Goal: Information Seeking & Learning: Find specific fact

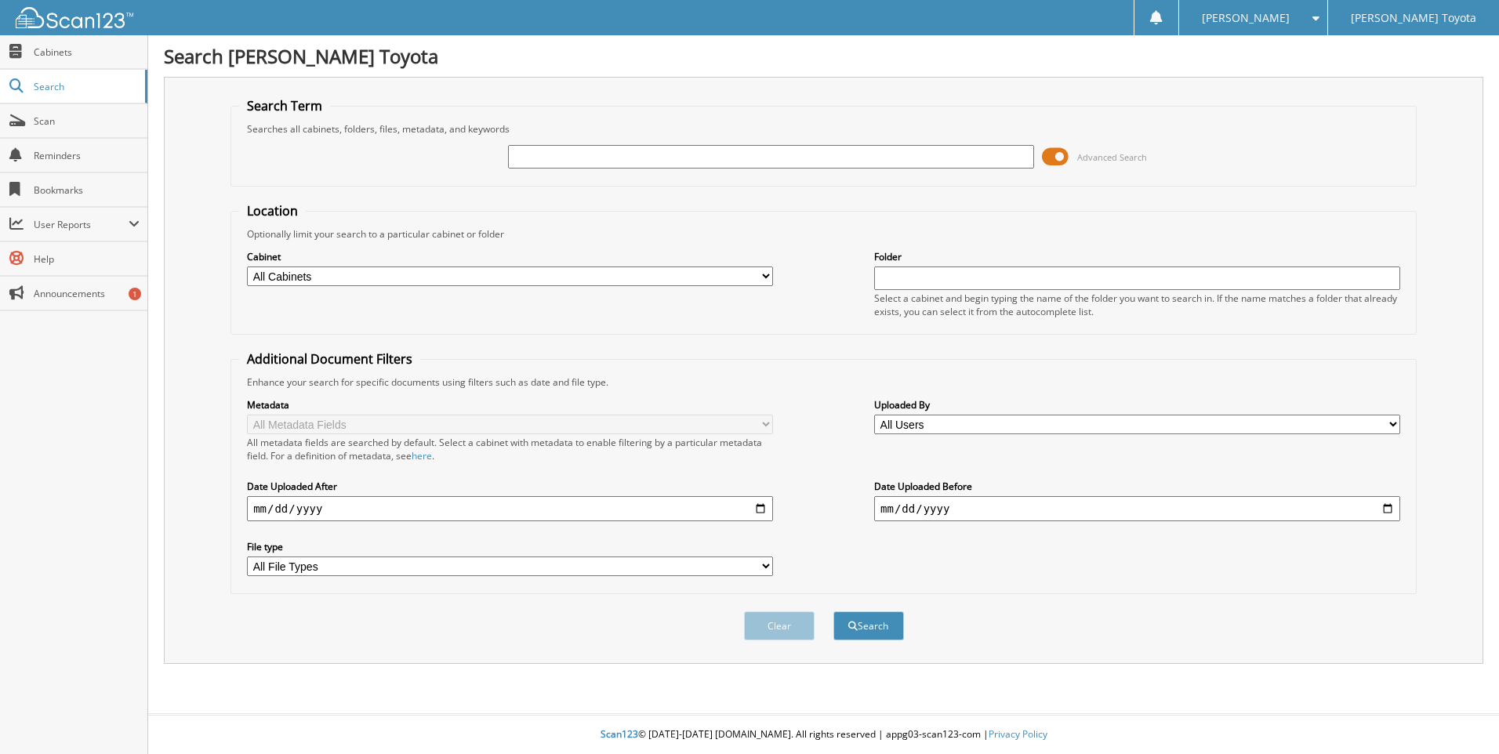
type input "4"
type input "WATTS"
click at [833, 612] on button "Search" at bounding box center [868, 626] width 71 height 29
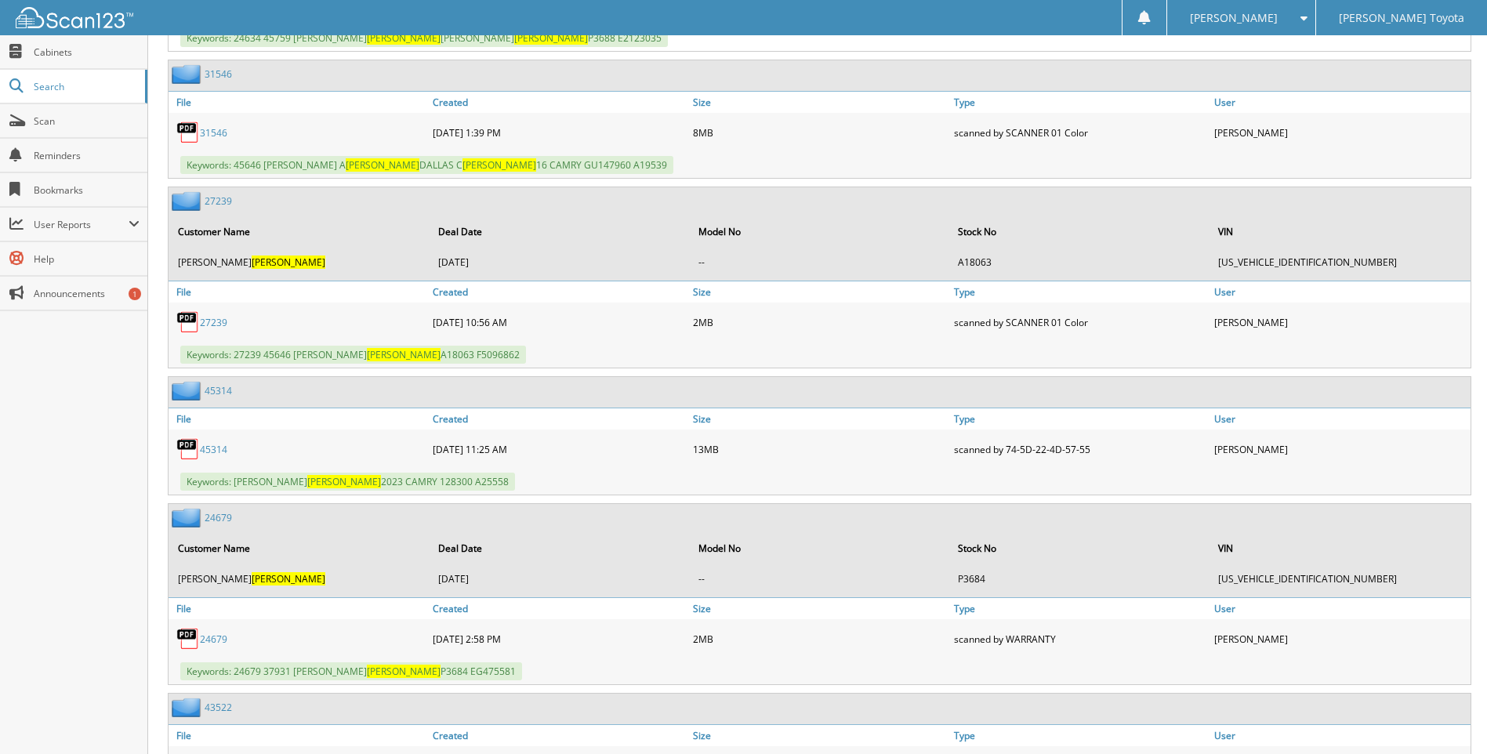
scroll to position [1019, 0]
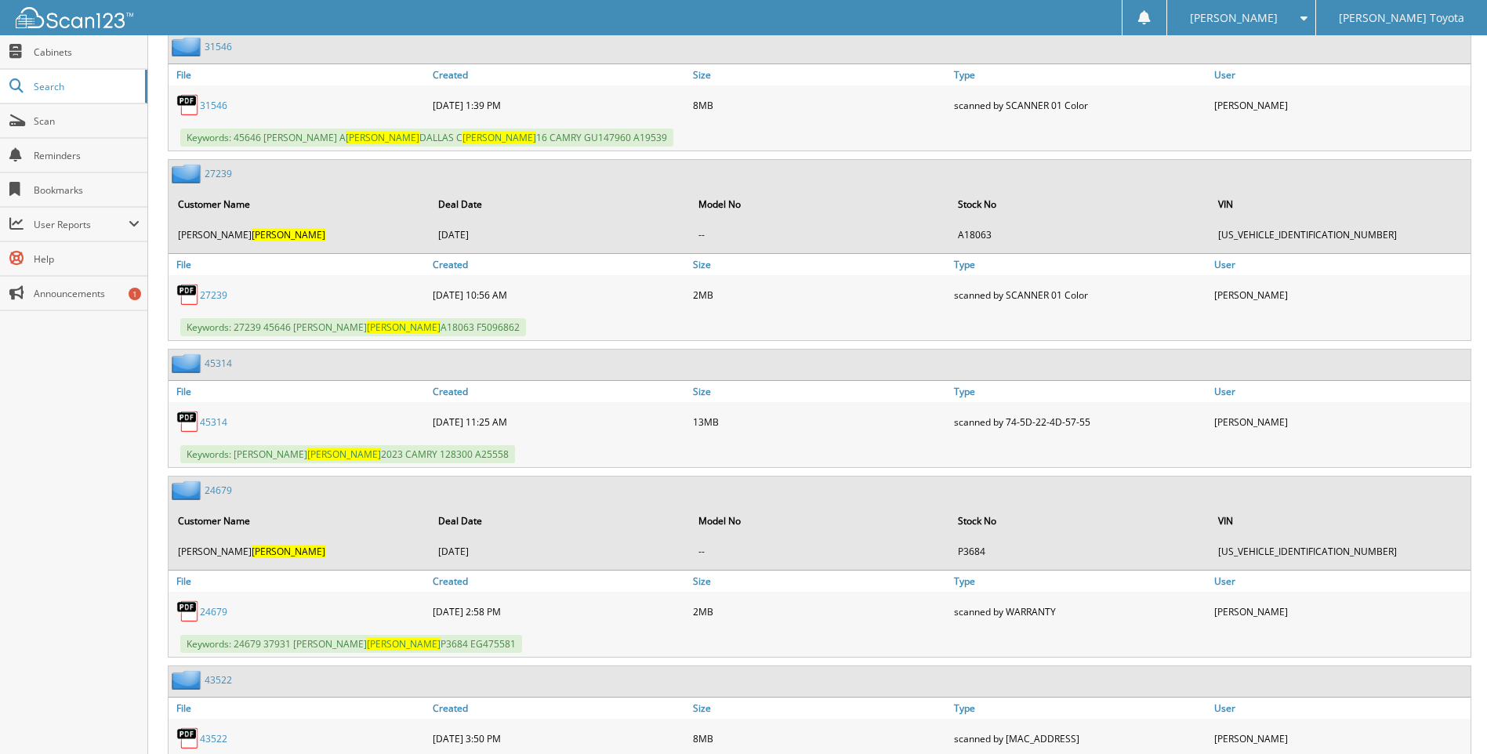
click at [207, 422] on link "45314" at bounding box center [213, 422] width 27 height 13
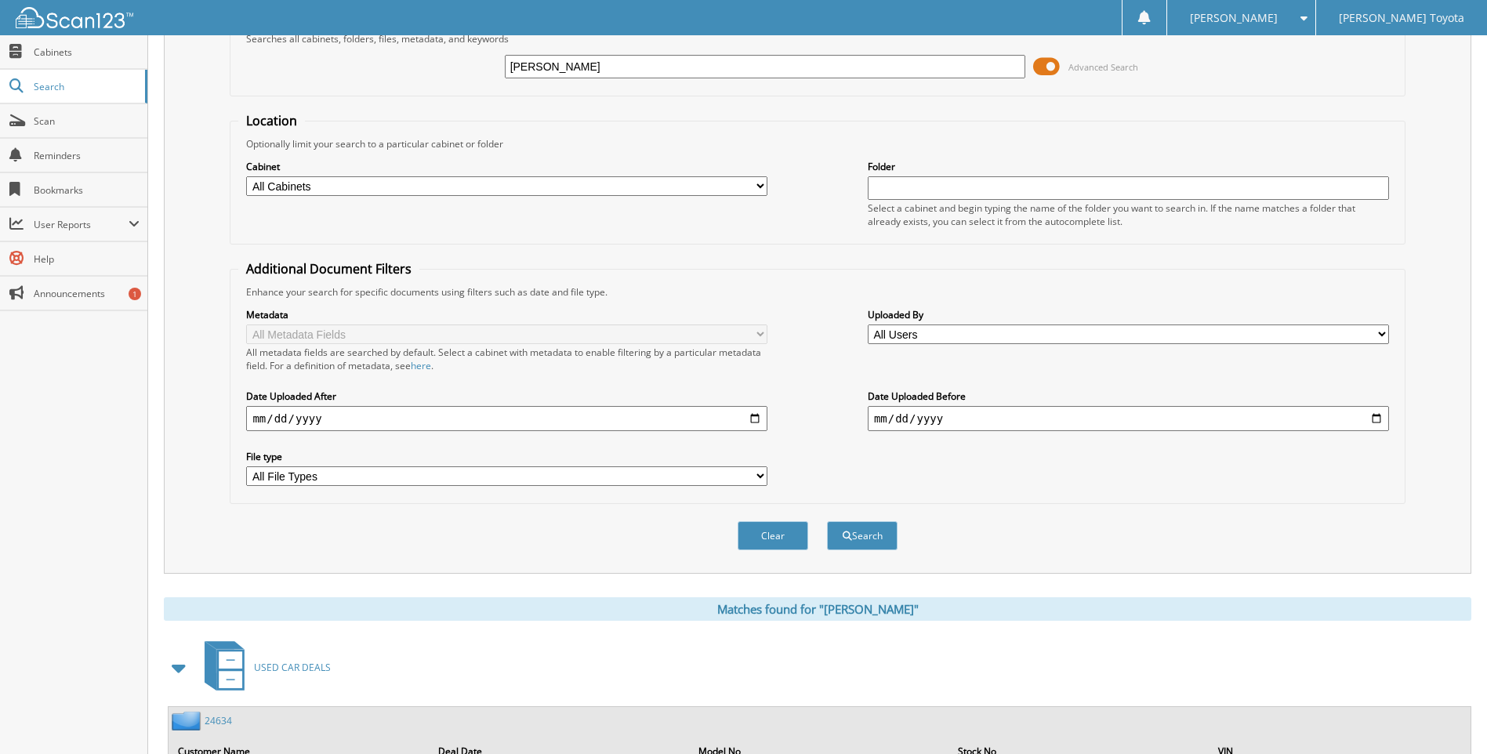
scroll to position [0, 0]
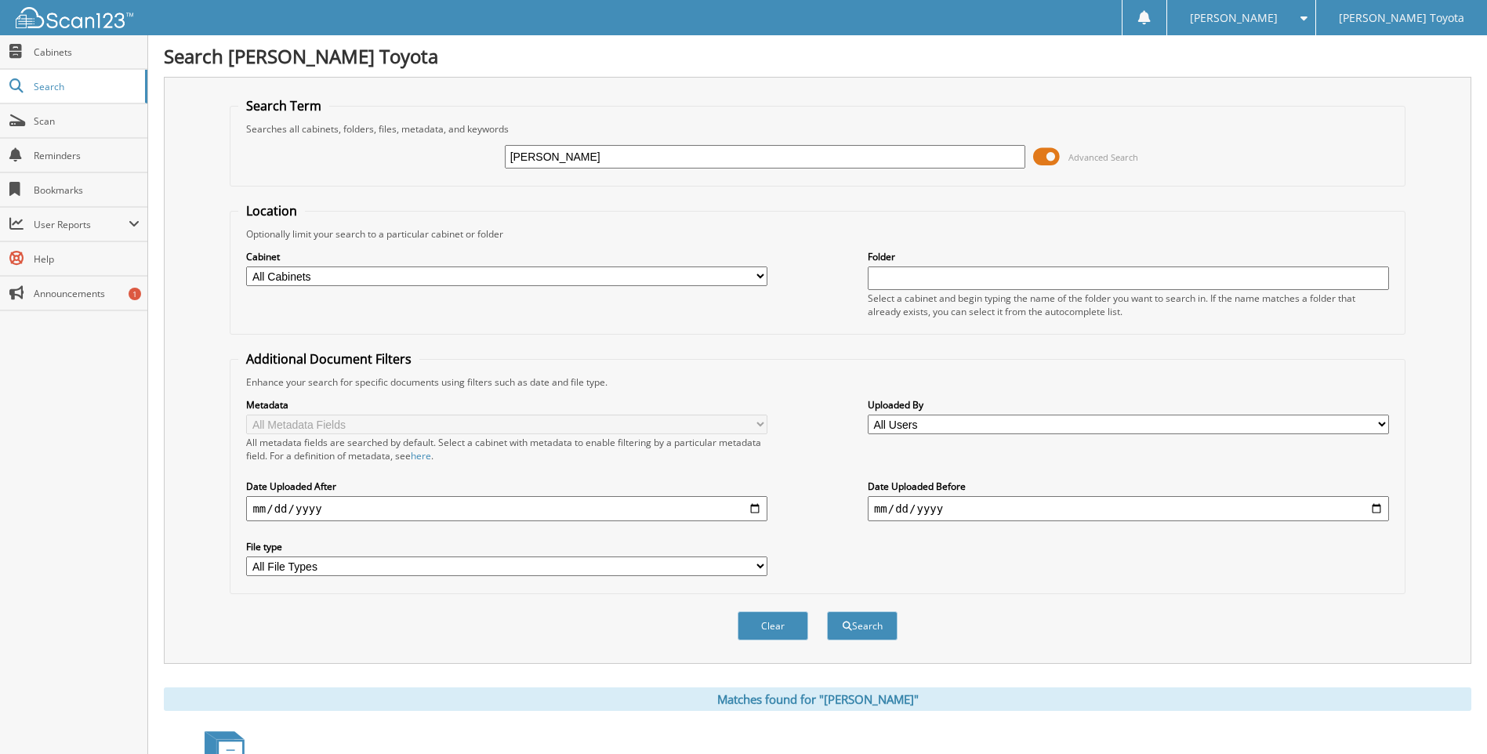
click at [547, 150] on input "WATTS" at bounding box center [765, 157] width 521 height 24
type input "B25558"
click at [827, 612] on button "Search" at bounding box center [862, 626] width 71 height 29
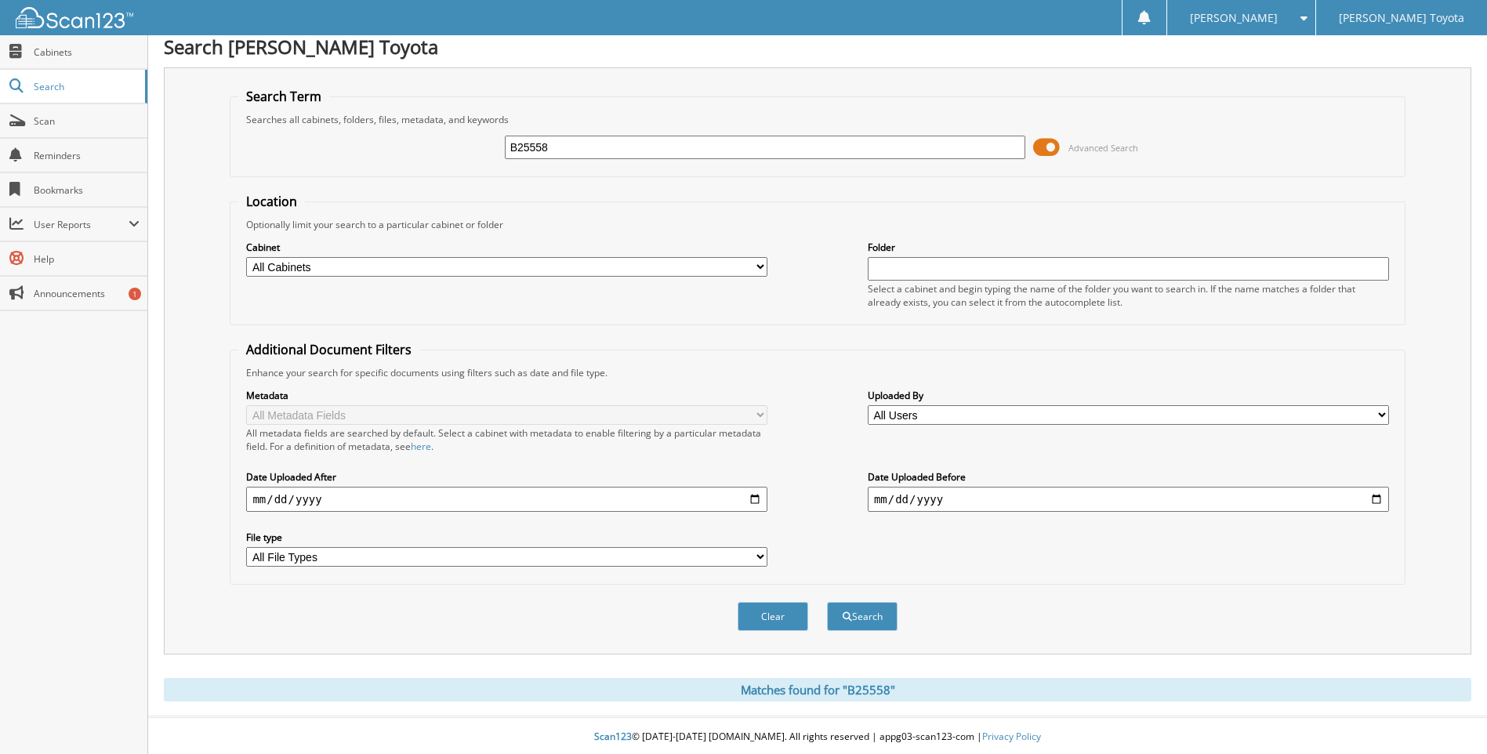
scroll to position [13, 0]
click at [860, 609] on button "Search" at bounding box center [862, 614] width 71 height 29
click at [518, 140] on input "B25558" at bounding box center [765, 145] width 521 height 24
type input "25558"
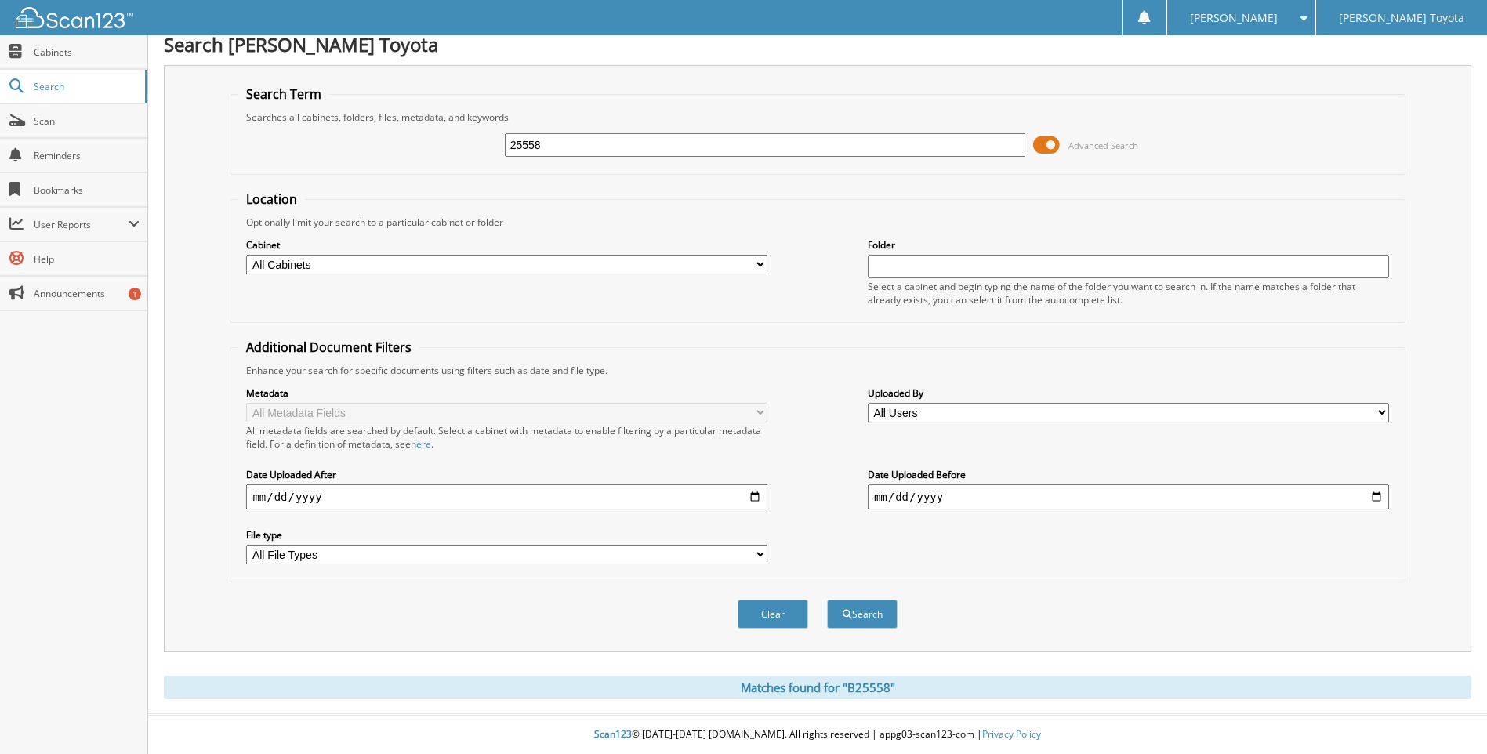
click at [827, 600] on button "Search" at bounding box center [862, 614] width 71 height 29
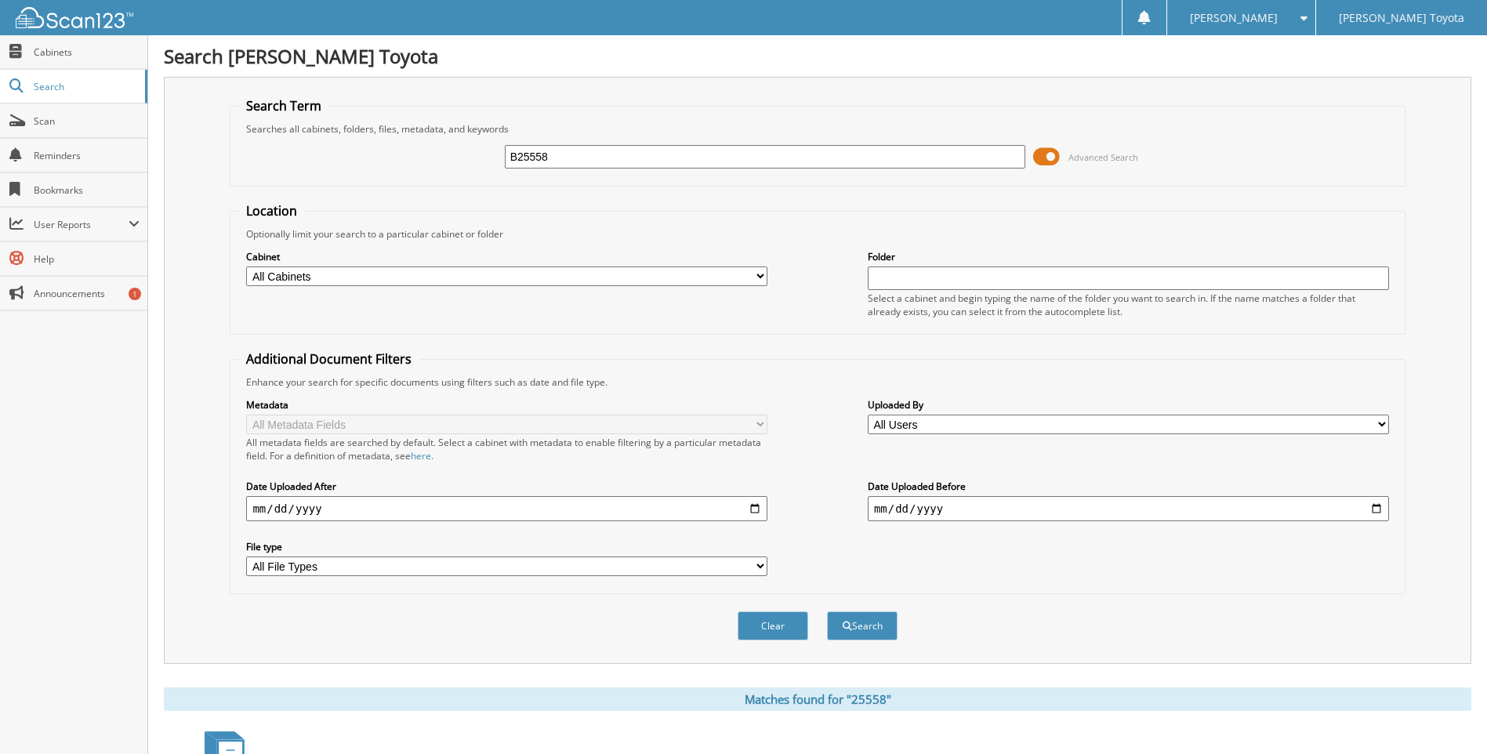
type input "B25558"
click at [827, 612] on button "Search" at bounding box center [862, 626] width 71 height 29
click at [546, 157] on input "B25558" at bounding box center [765, 157] width 521 height 24
drag, startPoint x: 550, startPoint y: 156, endPoint x: 505, endPoint y: 156, distance: 44.7
click at [505, 156] on input "B25558" at bounding box center [765, 157] width 521 height 24
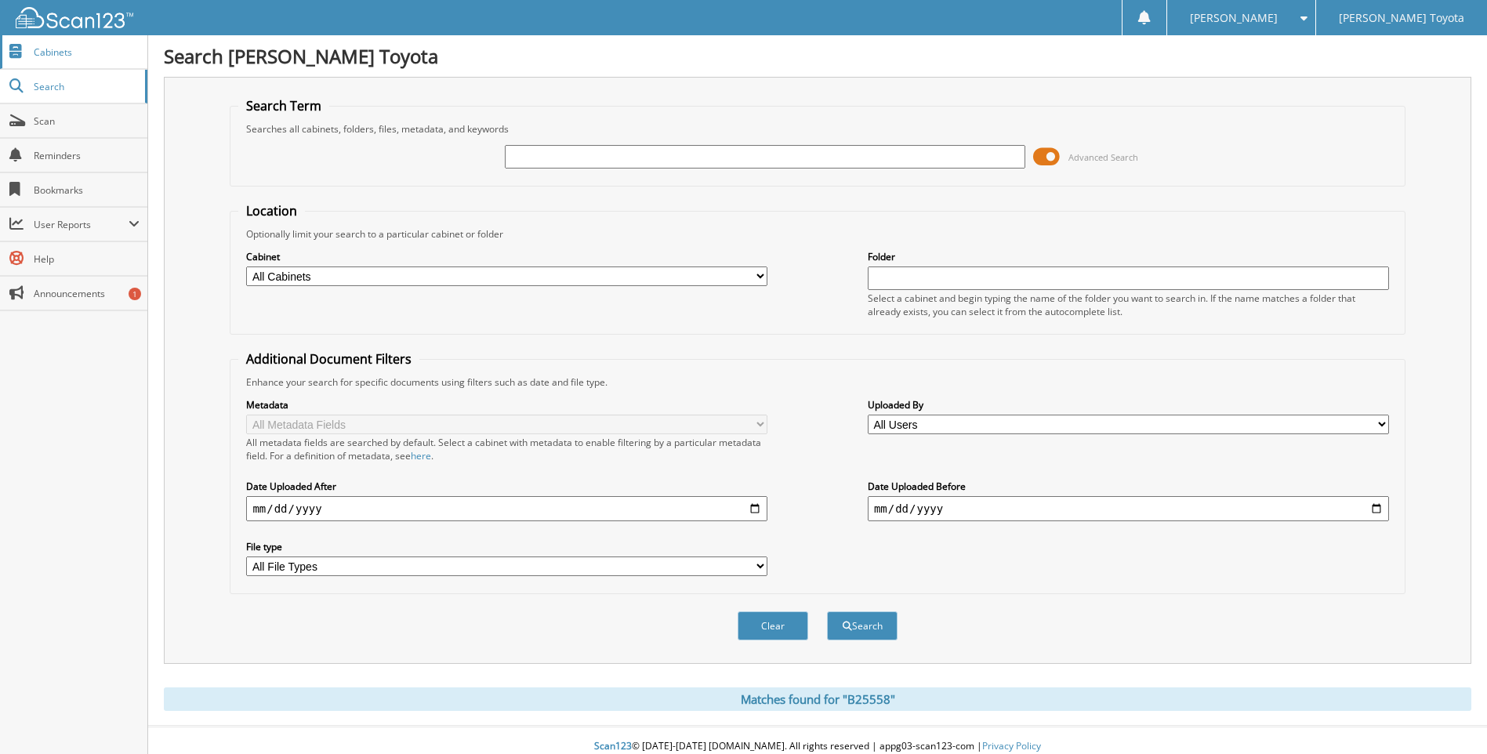
click at [71, 54] on span "Cabinets" at bounding box center [87, 51] width 106 height 13
